Goal: Task Accomplishment & Management: Complete application form

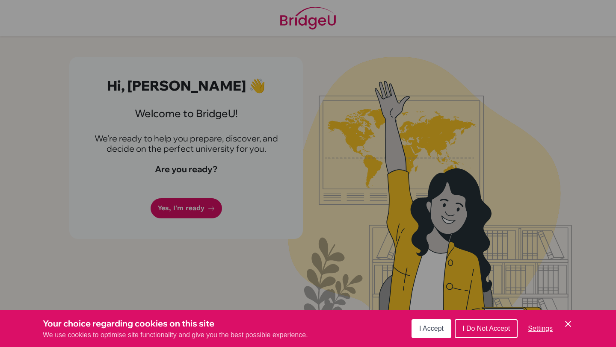
click at [197, 218] on div "Cookie Preferences" at bounding box center [308, 173] width 616 height 347
click at [430, 327] on span "I Accept" at bounding box center [431, 328] width 24 height 7
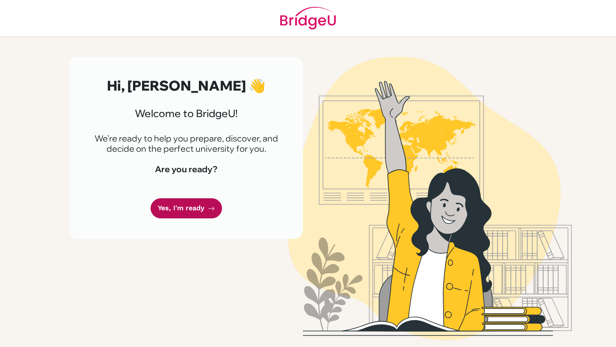
click at [176, 201] on link "Yes, I'm ready" at bounding box center [186, 209] width 71 height 20
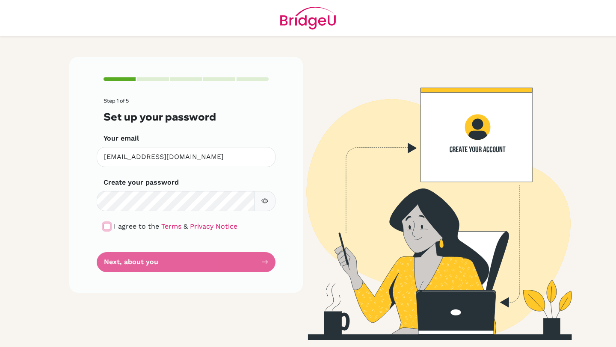
click at [109, 226] on input "checkbox" at bounding box center [107, 226] width 7 height 7
checkbox input "true"
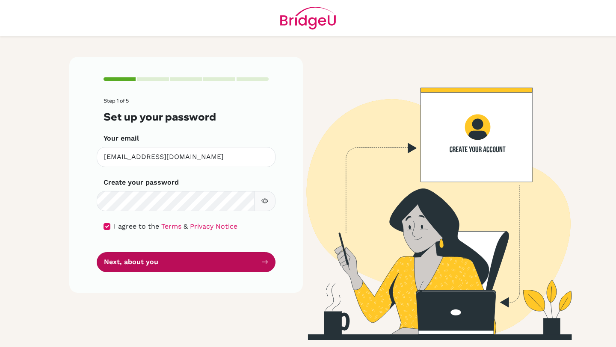
click at [120, 262] on button "Next, about you" at bounding box center [186, 262] width 179 height 20
